Goal: Task Accomplishment & Management: Manage account settings

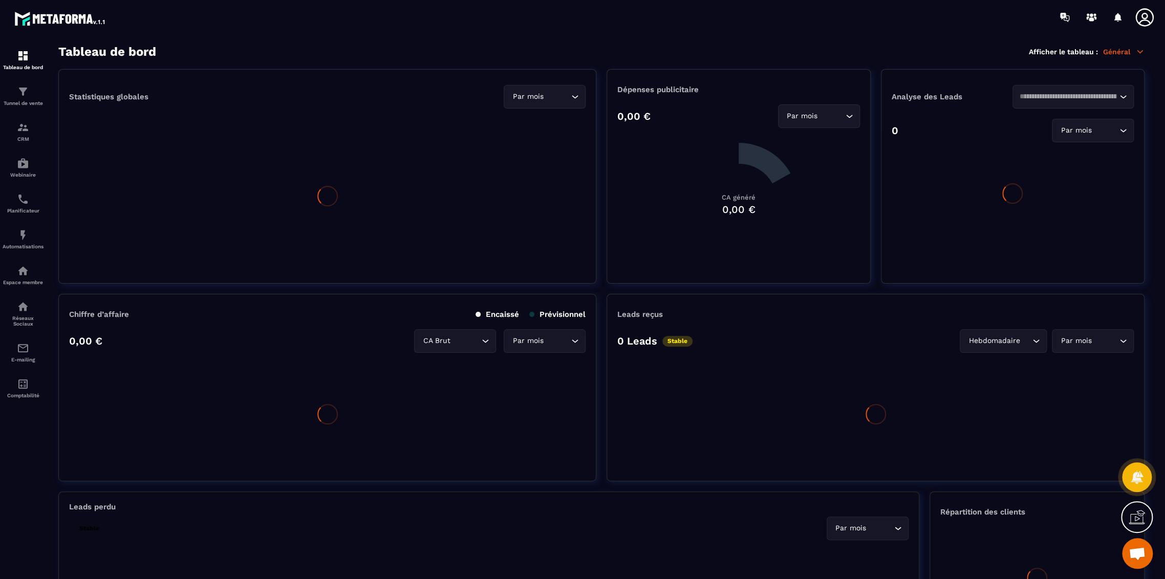
click at [1118, 50] on p "Général" at bounding box center [1123, 51] width 41 height 9
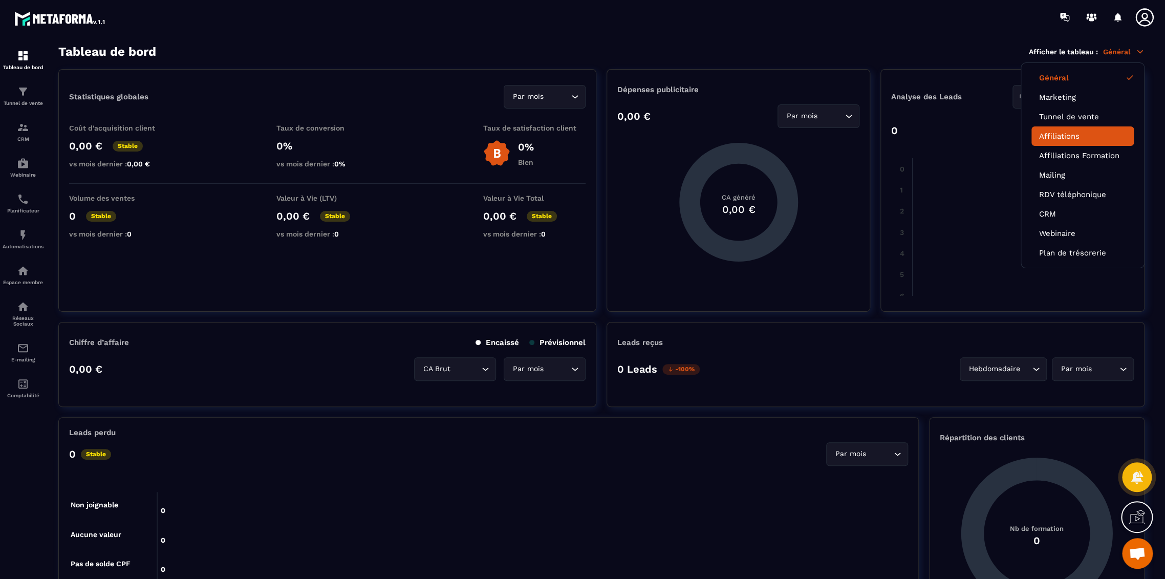
click at [1077, 138] on link "Affiliations" at bounding box center [1082, 136] width 87 height 9
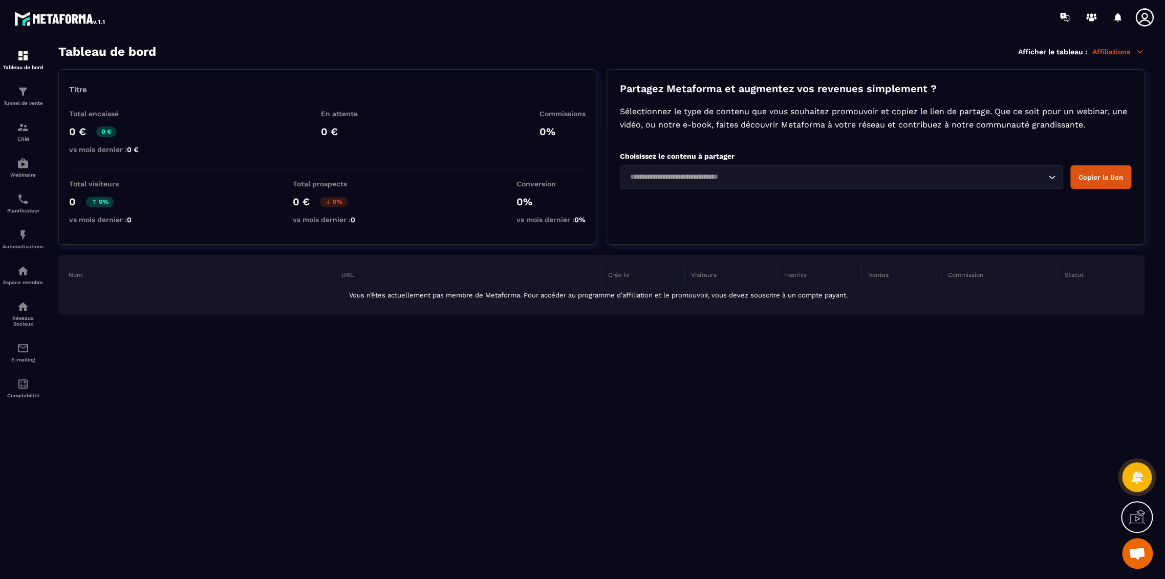
click at [1146, 18] on icon at bounding box center [1144, 17] width 18 height 18
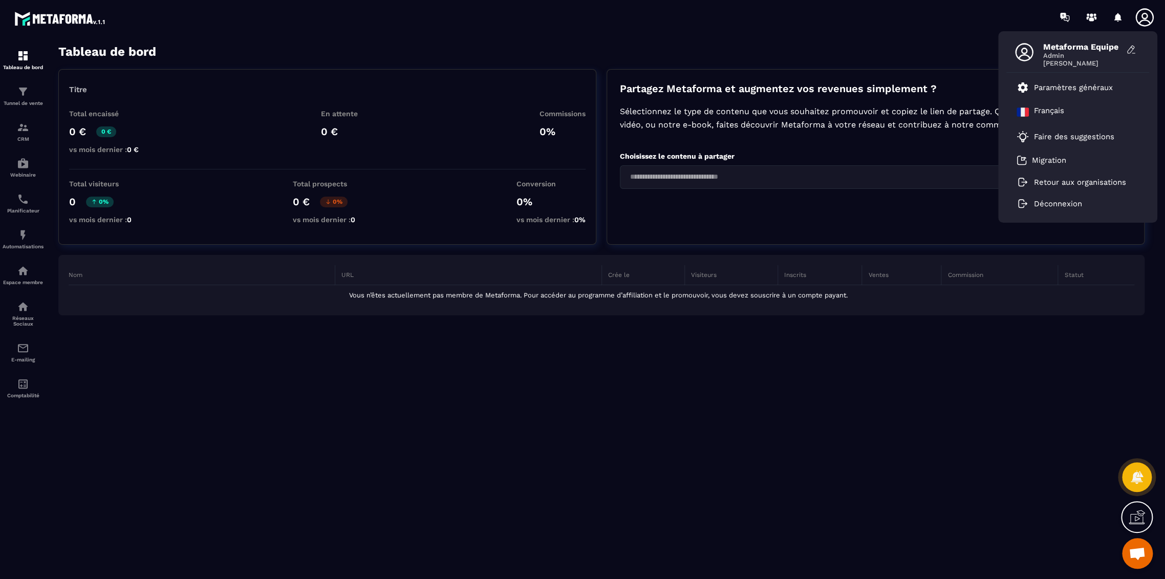
click at [1142, 17] on icon at bounding box center [1144, 17] width 18 height 18
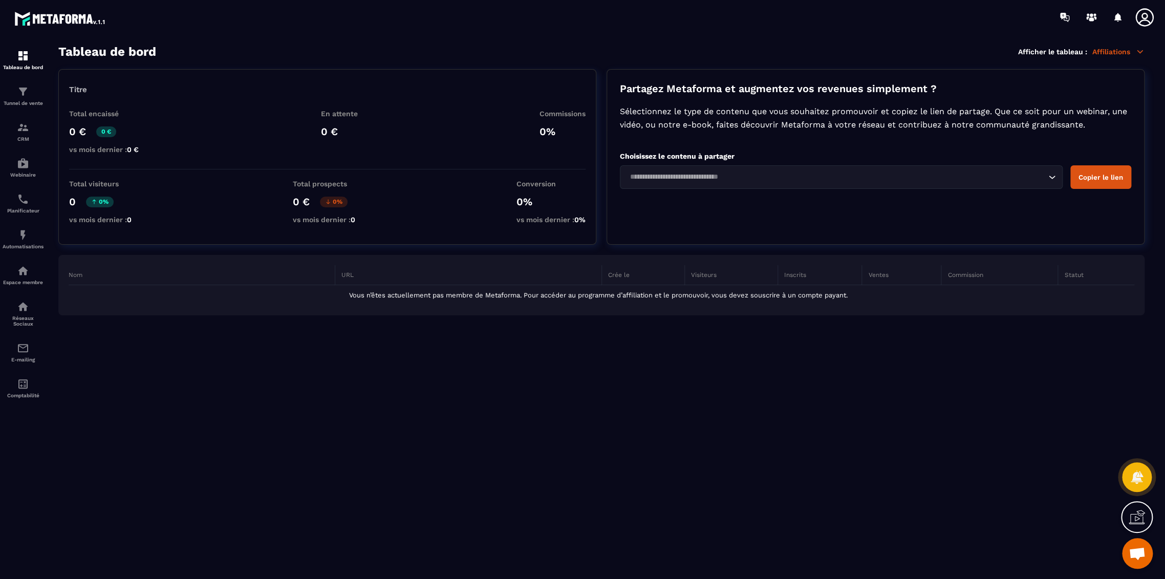
click at [1139, 22] on icon at bounding box center [1144, 17] width 18 height 18
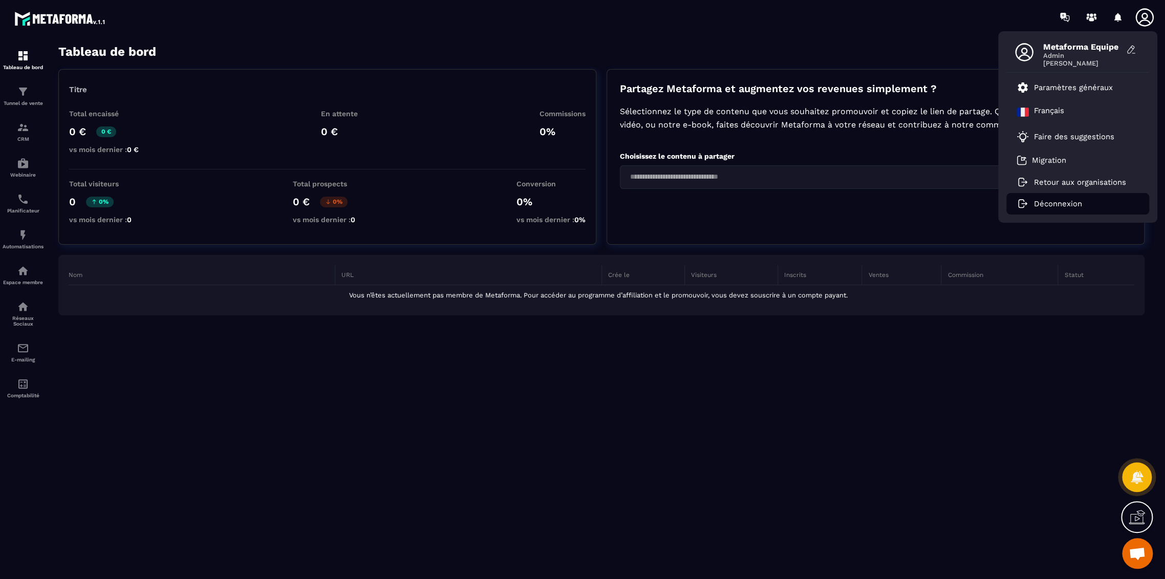
click at [1048, 208] on p "Déconnexion" at bounding box center [1058, 203] width 48 height 9
